Goal: Transaction & Acquisition: Book appointment/travel/reservation

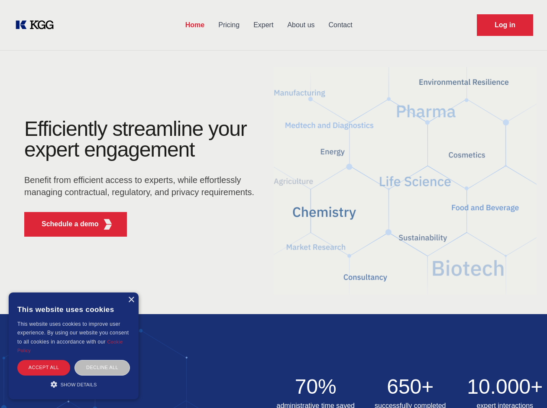
click at [273, 204] on div "Efficiently streamline your expert engagement Benefit from efficient access to …" at bounding box center [141, 181] width 263 height 125
click at [65, 224] on p "Schedule a demo" at bounding box center [70, 224] width 57 height 10
click at [131, 300] on div "× This website uses cookies This website uses cookies to improve user experienc…" at bounding box center [74, 346] width 130 height 107
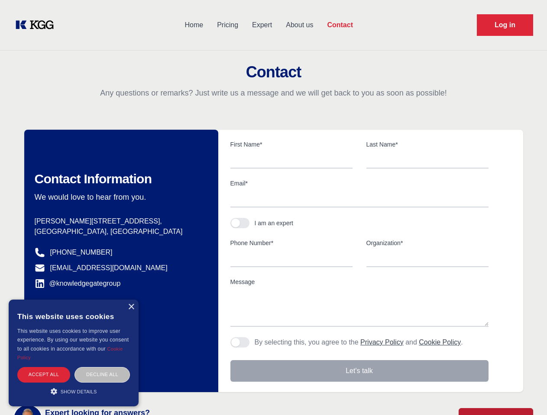
click at [44, 367] on div "Accept all" at bounding box center [43, 374] width 53 height 15
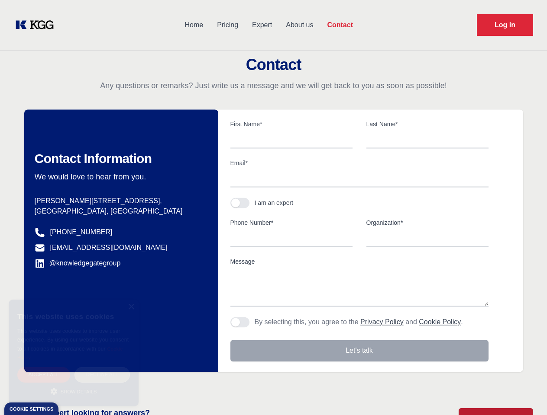
click at [102, 367] on div "Decline all" at bounding box center [101, 374] width 55 height 15
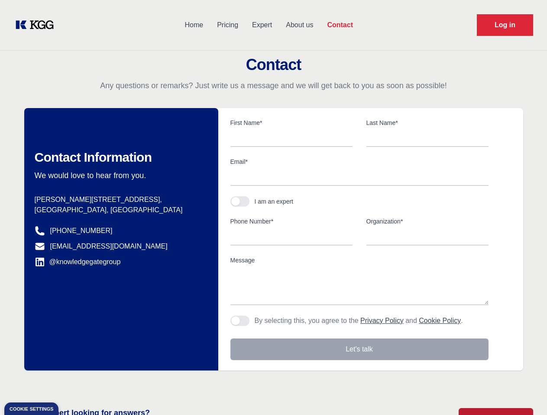
click at [74, 384] on main "Contact Any questions or remarks? Just write us a message and we will get back …" at bounding box center [273, 225] width 547 height 451
